Goal: Transaction & Acquisition: Purchase product/service

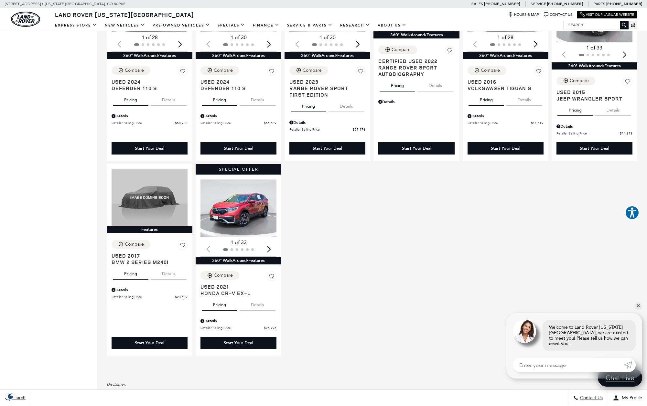
scroll to position [386, 0]
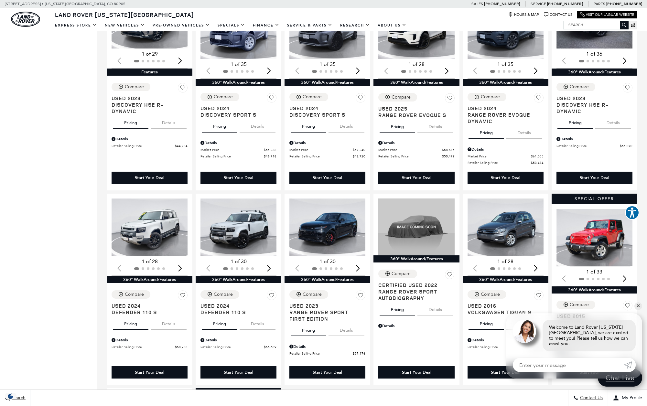
click at [596, 28] on input "Search" at bounding box center [596, 25] width 65 height 8
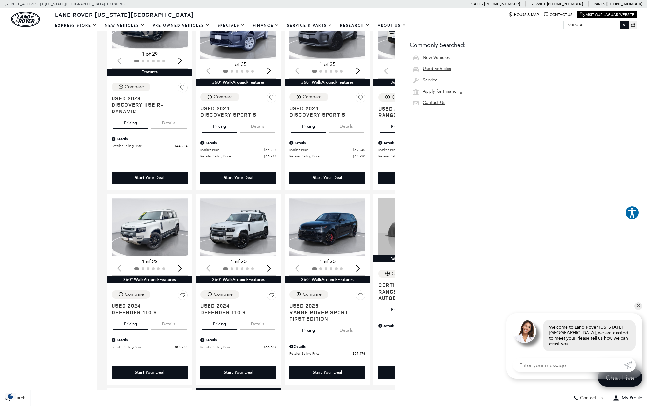
type input "90098A"
click at [594, 26] on input "90098A" at bounding box center [596, 25] width 65 height 8
click at [153, 229] on img "1 / 2" at bounding box center [150, 228] width 77 height 58
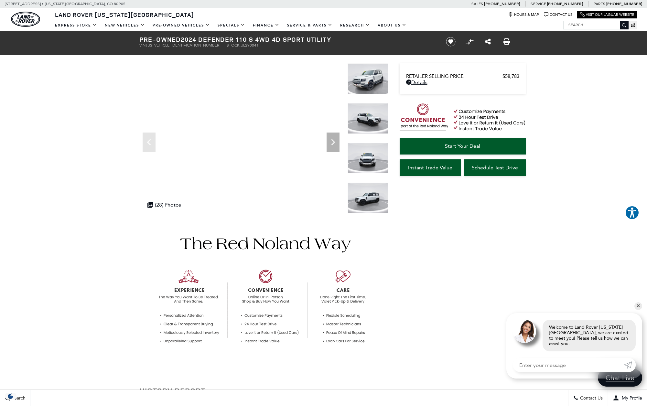
click at [131, 221] on div at bounding box center [259, 291] width 259 height 151
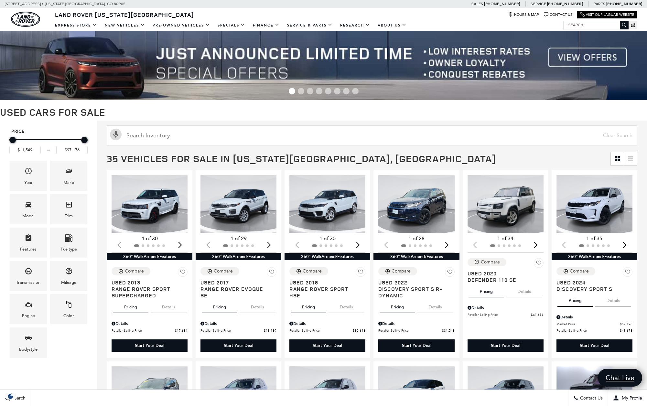
click at [589, 24] on input "Search" at bounding box center [596, 25] width 65 height 8
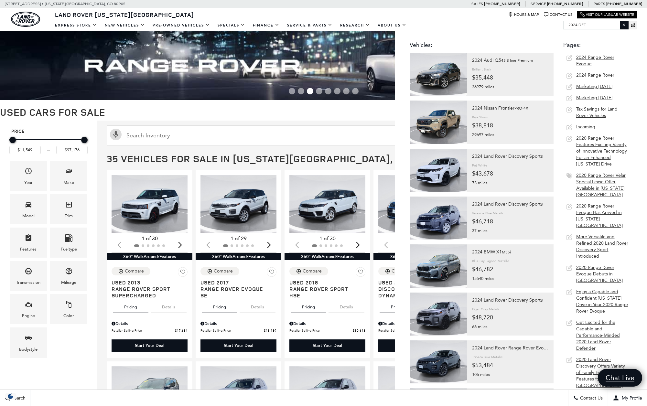
type input "2024 defe"
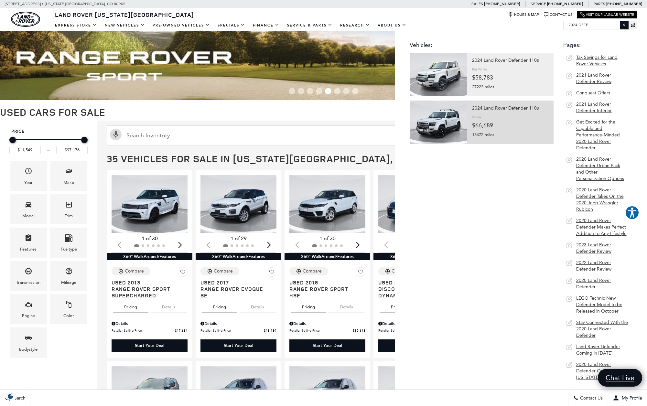
click at [510, 110] on div "2024 Land Rover Defender 110 S" at bounding box center [510, 108] width 77 height 9
